Goal: Navigation & Orientation: Understand site structure

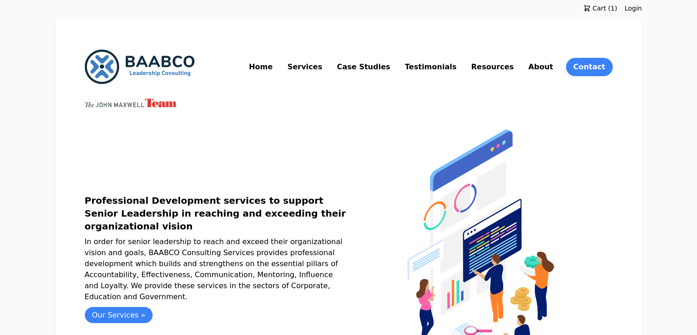
click at [516, 67] on link "Resources" at bounding box center [492, 67] width 46 height 15
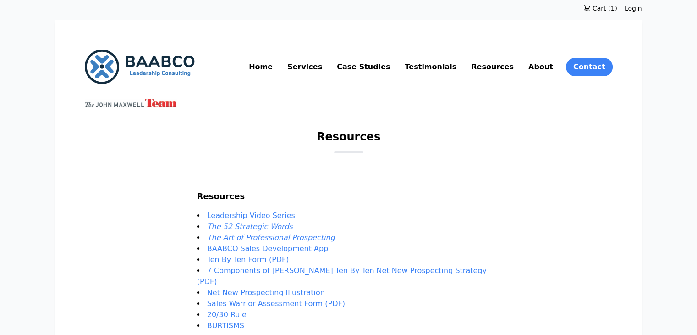
click at [516, 68] on link "Resources" at bounding box center [492, 67] width 46 height 15
click at [555, 65] on link "About" at bounding box center [541, 67] width 28 height 15
click at [520, 101] on div at bounding box center [349, 95] width 528 height 23
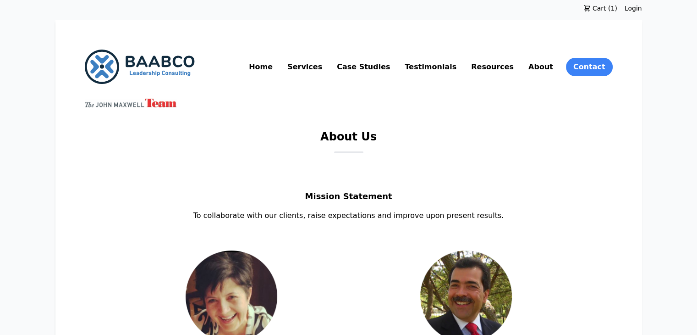
click at [520, 101] on div at bounding box center [349, 95] width 528 height 23
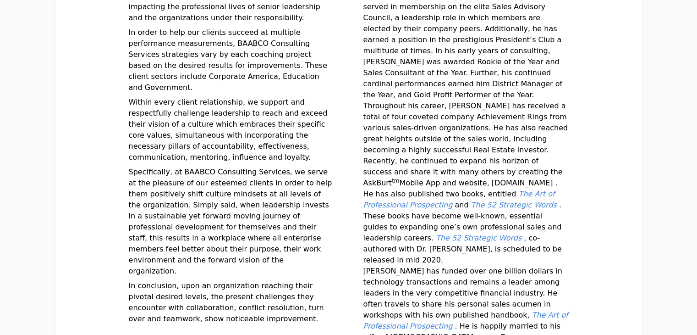
scroll to position [402, 0]
